Goal: Check status: Check status

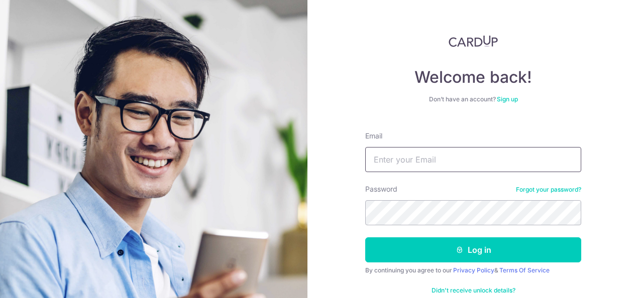
drag, startPoint x: 0, startPoint y: 0, endPoint x: 454, endPoint y: 167, distance: 483.9
click at [454, 167] on input "Email" at bounding box center [473, 159] width 216 height 25
type input "[EMAIL_ADDRESS][DOMAIN_NAME]"
click at [365, 238] on button "Log in" at bounding box center [473, 250] width 216 height 25
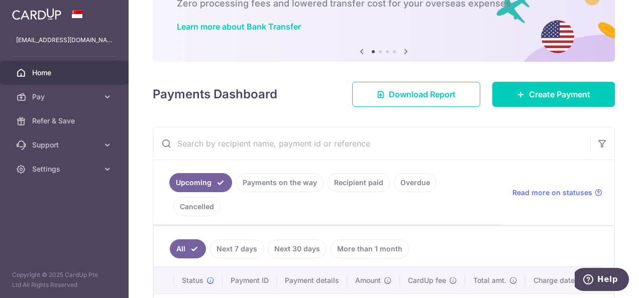
scroll to position [100, 0]
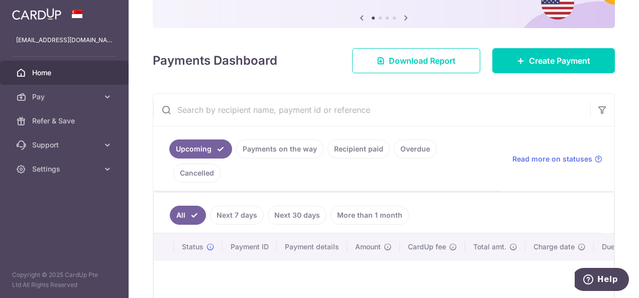
click at [279, 153] on link "Payments on the way" at bounding box center [279, 149] width 87 height 19
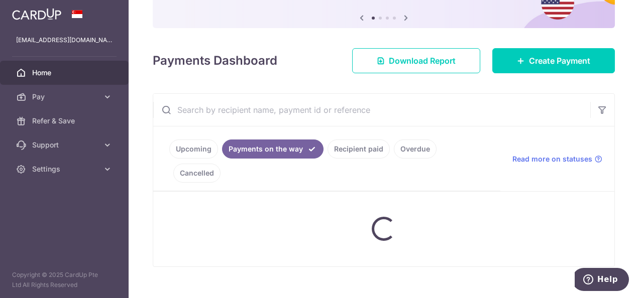
scroll to position [84, 0]
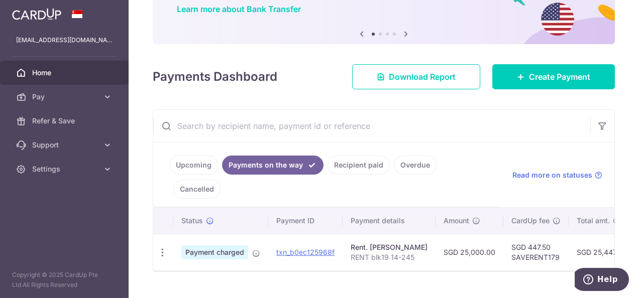
click at [351, 166] on link "Recipient paid" at bounding box center [359, 165] width 62 height 19
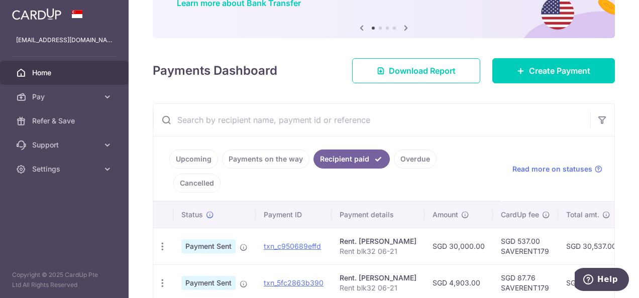
scroll to position [100, 0]
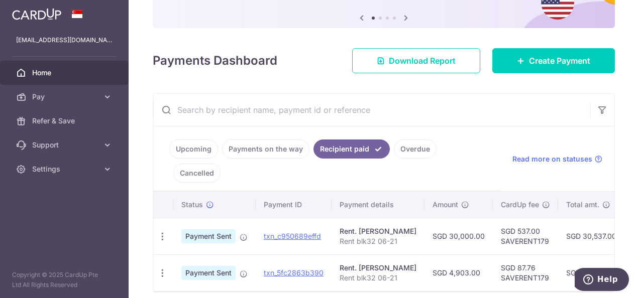
click at [281, 150] on link "Payments on the way" at bounding box center [265, 149] width 87 height 19
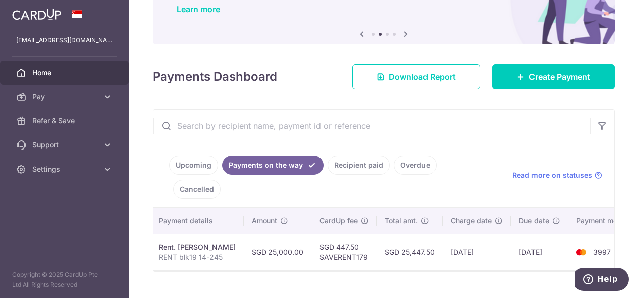
scroll to position [0, 208]
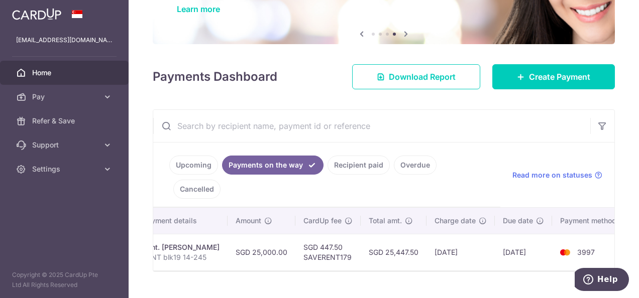
click at [440, 268] on div "× Pause Schedule Pause all future payments in this series Pause just this one p…" at bounding box center [384, 149] width 510 height 298
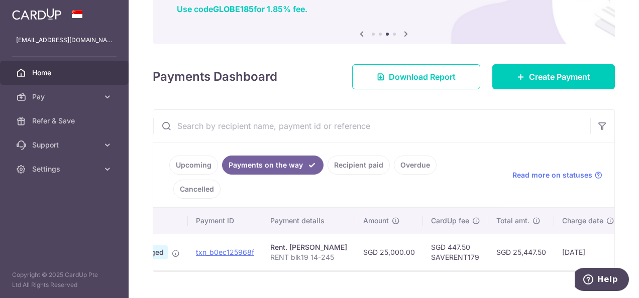
scroll to position [0, 0]
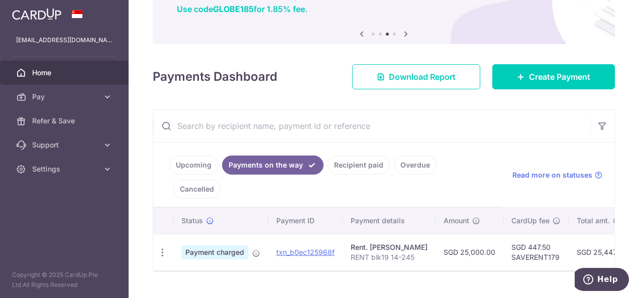
click at [233, 259] on div "× Pause Schedule Pause all future payments in this series Pause just this one p…" at bounding box center [384, 149] width 510 height 298
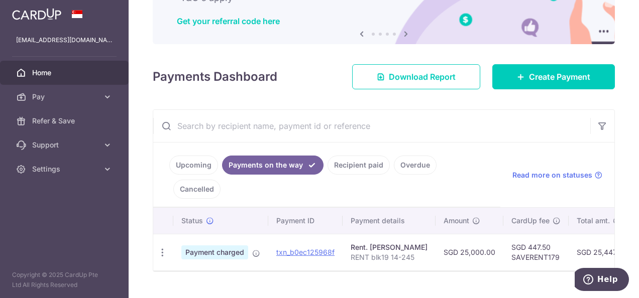
click at [193, 166] on link "Upcoming" at bounding box center [193, 165] width 49 height 19
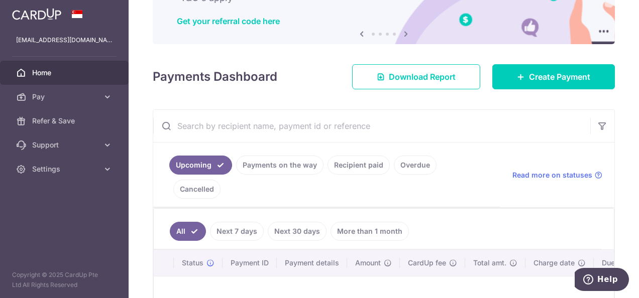
click at [295, 170] on link "Payments on the way" at bounding box center [279, 165] width 87 height 19
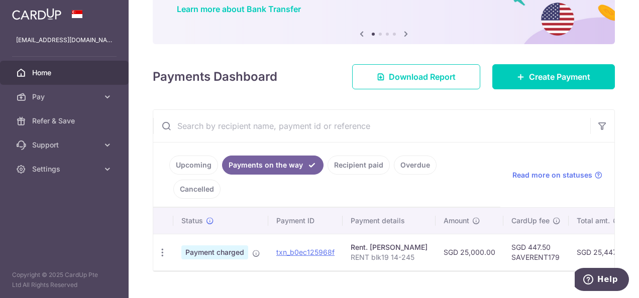
click at [349, 164] on link "Recipient paid" at bounding box center [359, 165] width 62 height 19
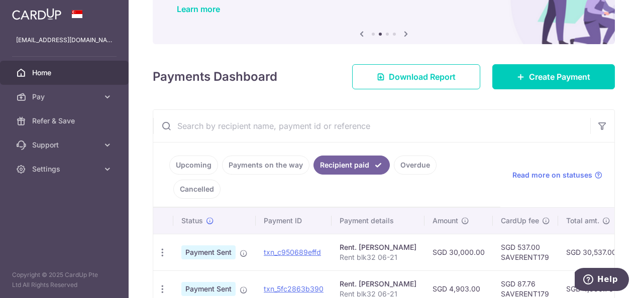
click at [188, 169] on link "Upcoming" at bounding box center [193, 165] width 49 height 19
